Goal: Task Accomplishment & Management: Use online tool/utility

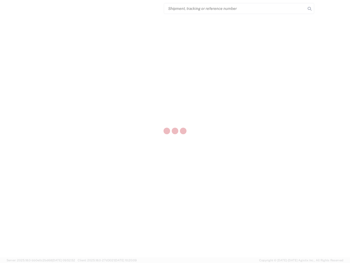
select select "US"
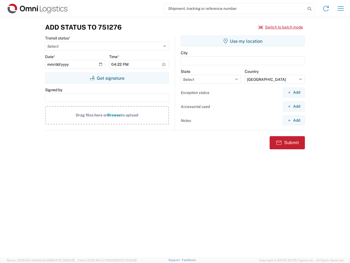
click at [235, 8] on input "search" at bounding box center [235, 8] width 142 height 10
click at [310, 9] on icon at bounding box center [310, 9] width 8 height 8
click at [326, 8] on icon at bounding box center [326, 8] width 9 height 9
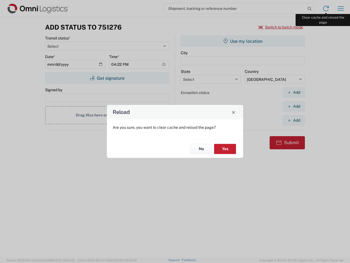
click at [341, 8] on div "Reload Are you sure, you want to clear cache and reload the page? No Yes" at bounding box center [175, 131] width 350 height 263
click at [281, 27] on div "Reload Are you sure, you want to clear cache and reload the page? No Yes" at bounding box center [175, 131] width 350 height 263
click at [107, 78] on div "Reload Are you sure, you want to clear cache and reload the page? No Yes" at bounding box center [175, 131] width 350 height 263
click at [243, 41] on div "Reload Are you sure, you want to clear cache and reload the page? No Yes" at bounding box center [175, 131] width 350 height 263
click at [294, 92] on div "Reload Are you sure, you want to clear cache and reload the page? No Yes" at bounding box center [175, 131] width 350 height 263
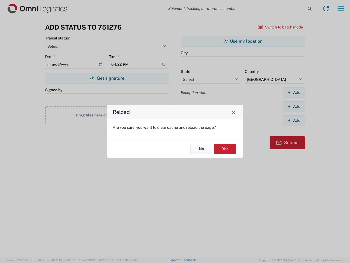
click at [294, 106] on div "Reload Are you sure, you want to clear cache and reload the page? No Yes" at bounding box center [175, 131] width 350 height 263
click at [294, 120] on div "Reload Are you sure, you want to clear cache and reload the page? No Yes" at bounding box center [175, 131] width 350 height 263
